Goal: Transaction & Acquisition: Book appointment/travel/reservation

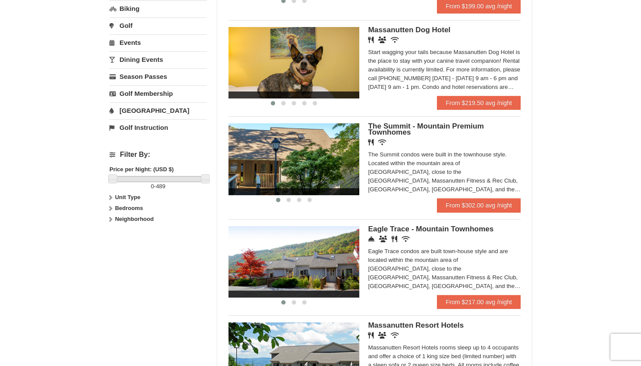
scroll to position [266, 0]
click at [379, 129] on span "The Summit - Mountain Premium Townhomes" at bounding box center [425, 129] width 115 height 14
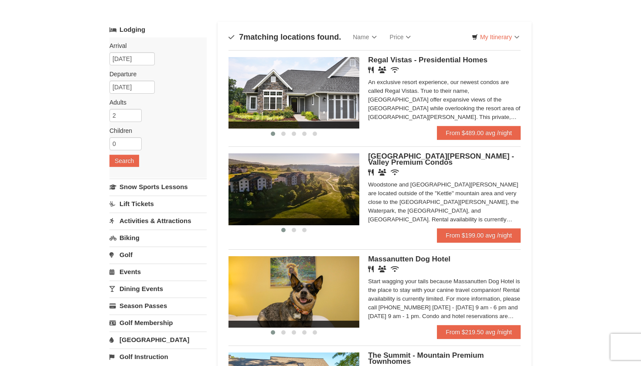
scroll to position [39, 0]
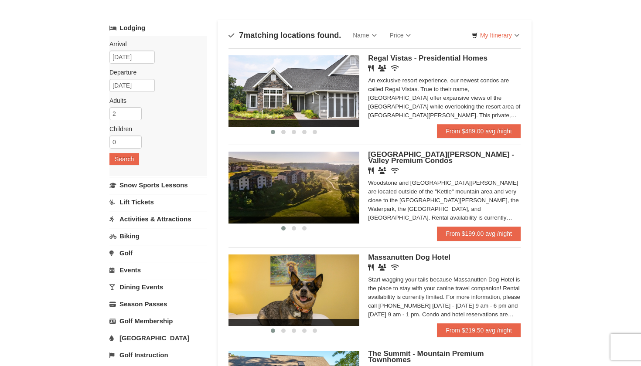
click at [134, 205] on link "Lift Tickets" at bounding box center [157, 202] width 97 height 16
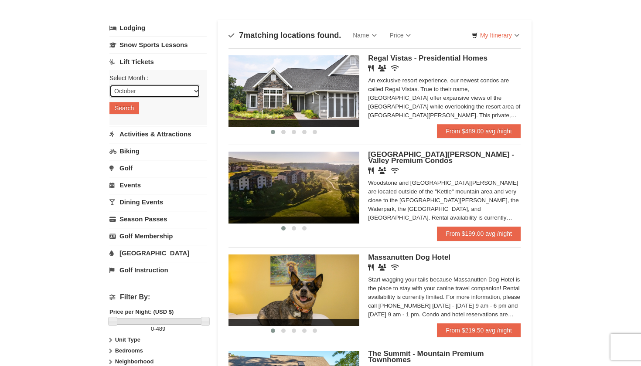
select select "1"
click at [126, 112] on button "Search" at bounding box center [124, 108] width 30 height 12
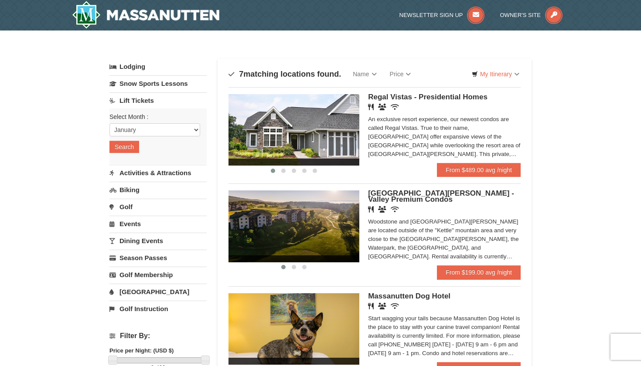
scroll to position [0, 0]
click at [184, 14] on img at bounding box center [145, 15] width 147 height 28
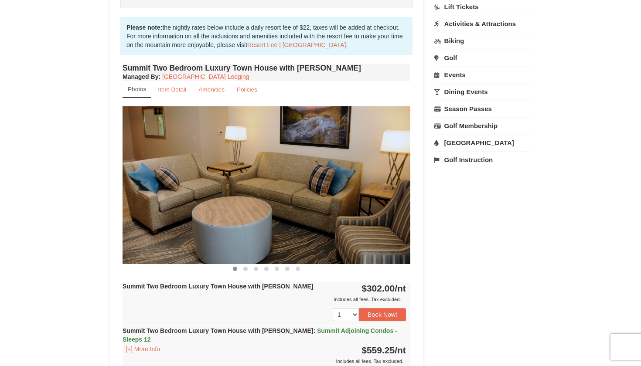
scroll to position [261, 0]
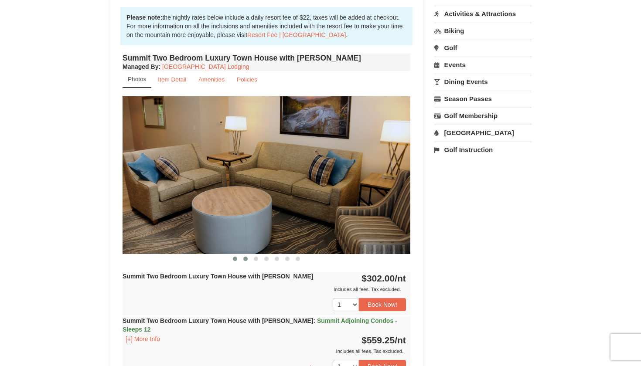
click at [246, 261] on span at bounding box center [245, 259] width 4 height 4
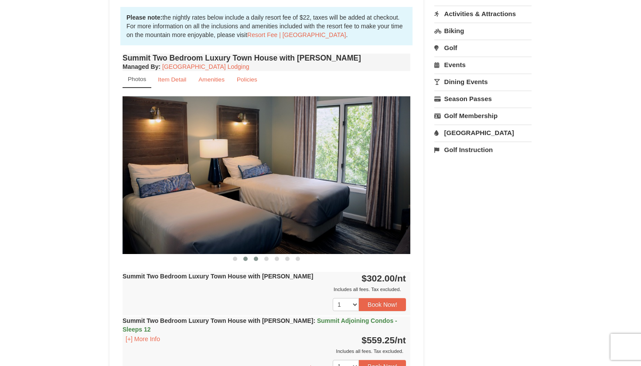
click at [255, 260] on span at bounding box center [256, 259] width 4 height 4
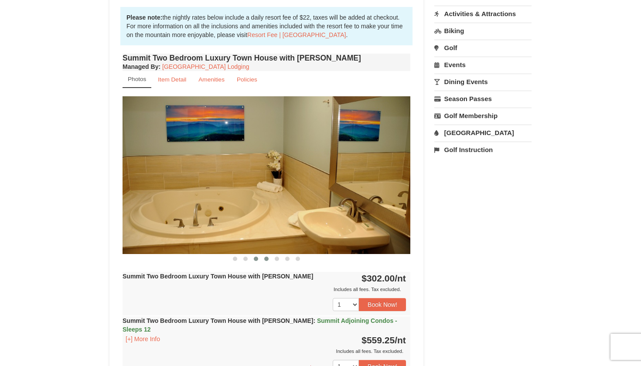
click at [267, 261] on button at bounding box center [266, 258] width 10 height 9
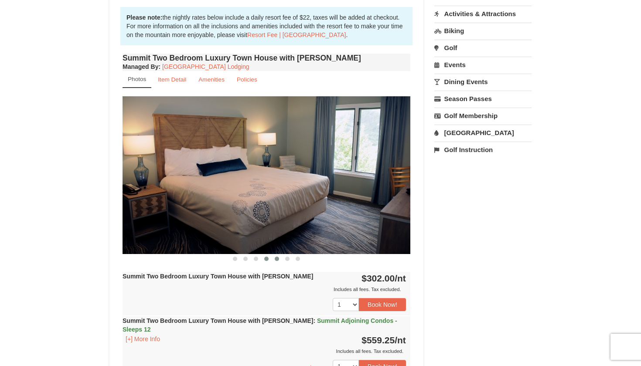
click at [277, 260] on span at bounding box center [277, 259] width 4 height 4
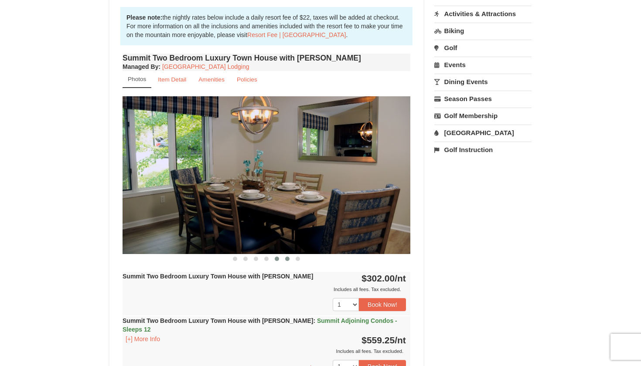
click at [288, 260] on span at bounding box center [287, 259] width 4 height 4
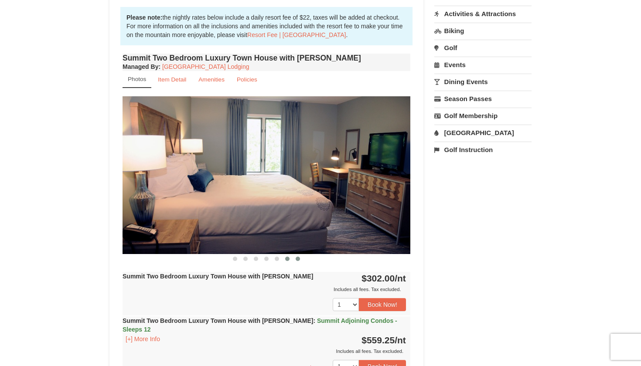
click at [299, 260] on span at bounding box center [297, 259] width 4 height 4
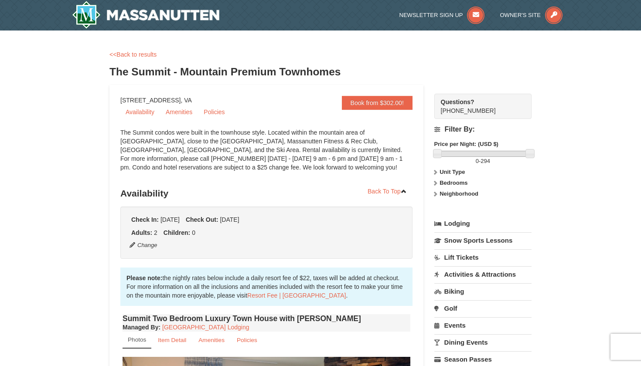
scroll to position [0, 0]
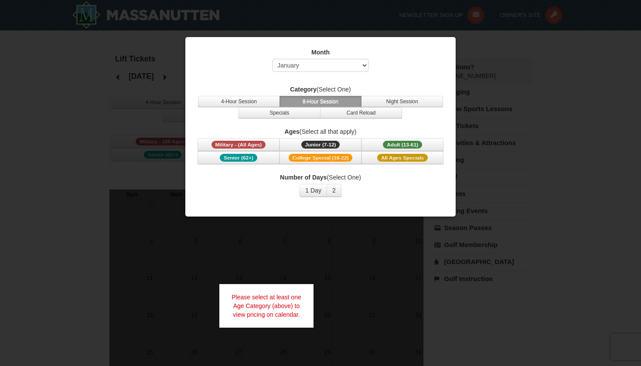
select select "1"
click at [419, 147] on span "Adult (13-61)" at bounding box center [402, 145] width 39 height 8
